Goal: Check status

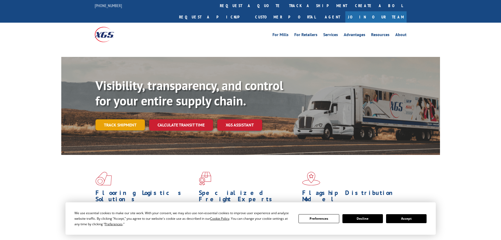
click at [120, 119] on link "Track shipment" at bounding box center [119, 124] width 49 height 11
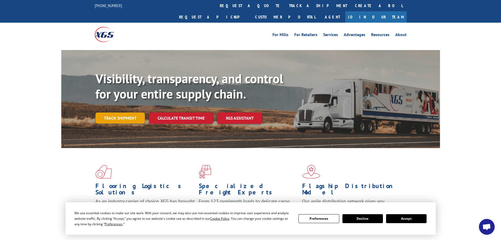
click at [127, 112] on link "Track shipment" at bounding box center [119, 117] width 49 height 11
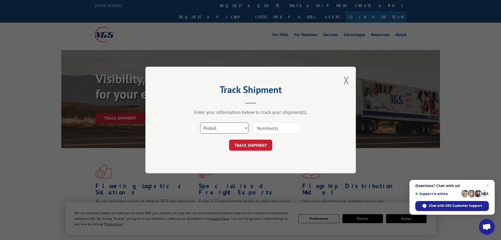
click at [216, 131] on select "Select category... Probill BOL PO" at bounding box center [224, 127] width 48 height 11
select select "bol"
click at [200, 122] on select "Select category... Probill BOL PO" at bounding box center [224, 127] width 48 height 11
paste input "5888642"
type input "5888642"
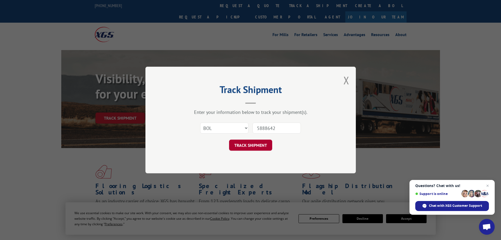
click at [250, 145] on button "TRACK SHIPMENT" at bounding box center [250, 144] width 43 height 11
